Goal: Navigation & Orientation: Find specific page/section

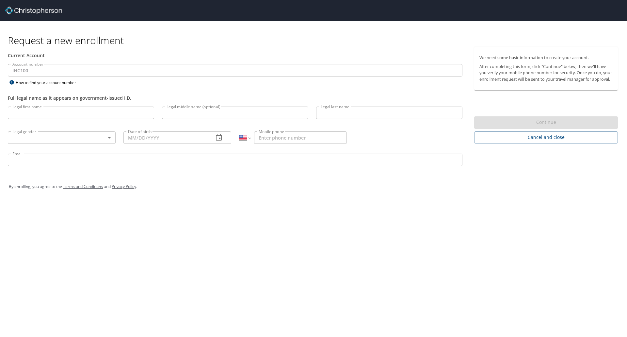
select select "US"
click at [36, 10] on img at bounding box center [33, 11] width 57 height 8
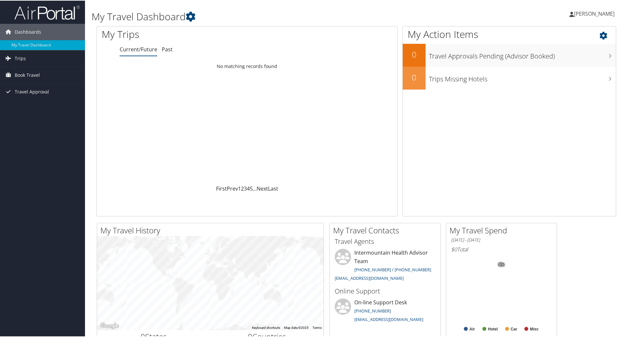
click at [600, 32] on icon at bounding box center [608, 33] width 19 height 11
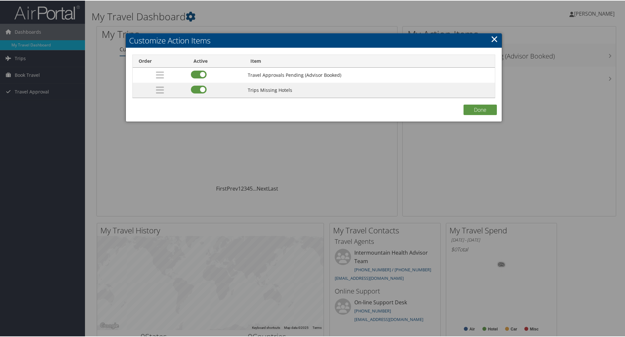
drag, startPoint x: 489, startPoint y: 41, endPoint x: 548, endPoint y: 28, distance: 60.2
click at [490, 41] on link "×" at bounding box center [494, 38] width 8 height 13
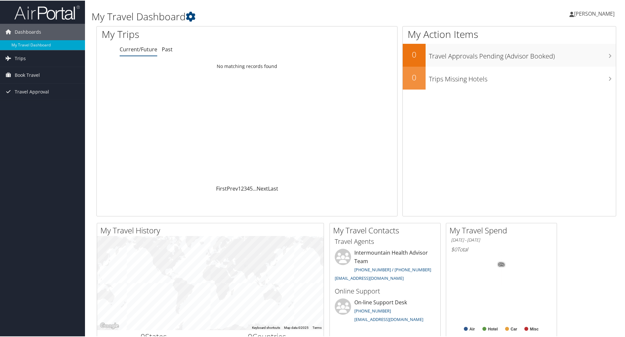
drag, startPoint x: 570, startPoint y: 19, endPoint x: 595, endPoint y: 13, distance: 25.5
click at [573, 19] on div "Kurt Haws Kurt Haws My Settings Travel Agency Contacts View Travel Profile Give…" at bounding box center [522, 15] width 209 height 25
click at [595, 13] on span "[PERSON_NAME]" at bounding box center [594, 12] width 41 height 7
click at [561, 55] on link "View Travel Profile" at bounding box center [576, 58] width 73 height 11
